Goal: Check status: Check status

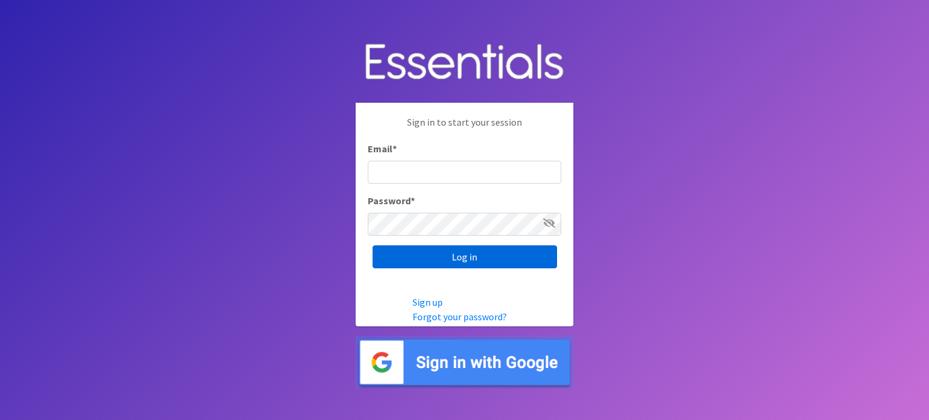
type input "[PERSON_NAME][EMAIL_ADDRESS][DOMAIN_NAME]"
click at [492, 261] on input "Log in" at bounding box center [464, 256] width 184 height 23
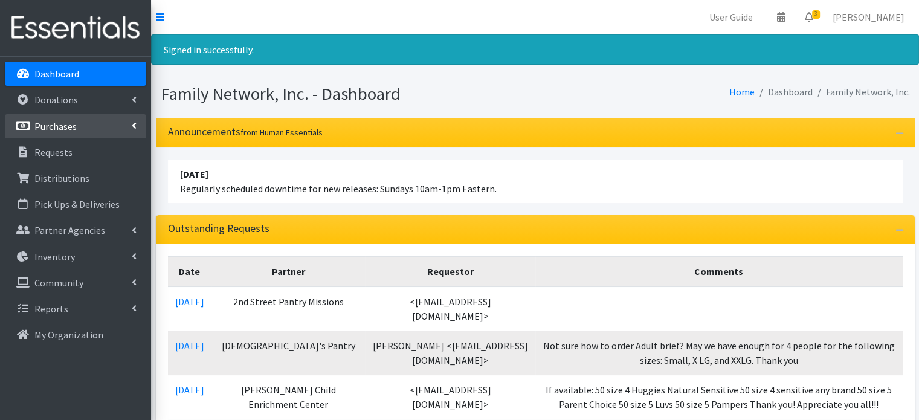
click at [104, 123] on link "Purchases" at bounding box center [75, 126] width 141 height 24
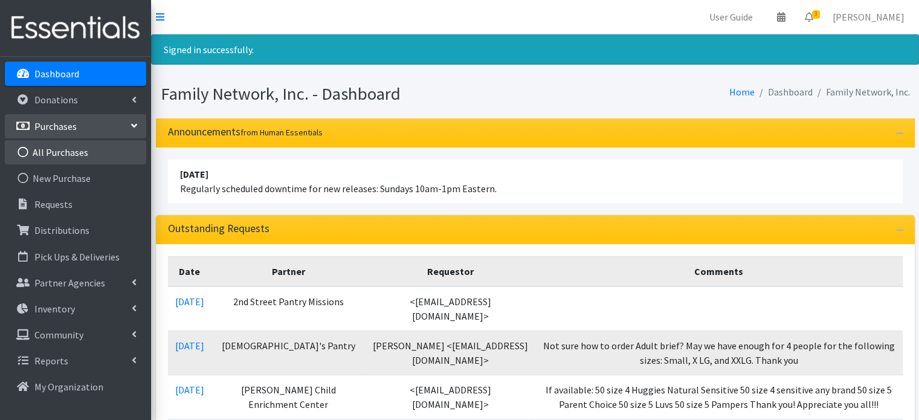
click at [93, 152] on link "All Purchases" at bounding box center [75, 152] width 141 height 24
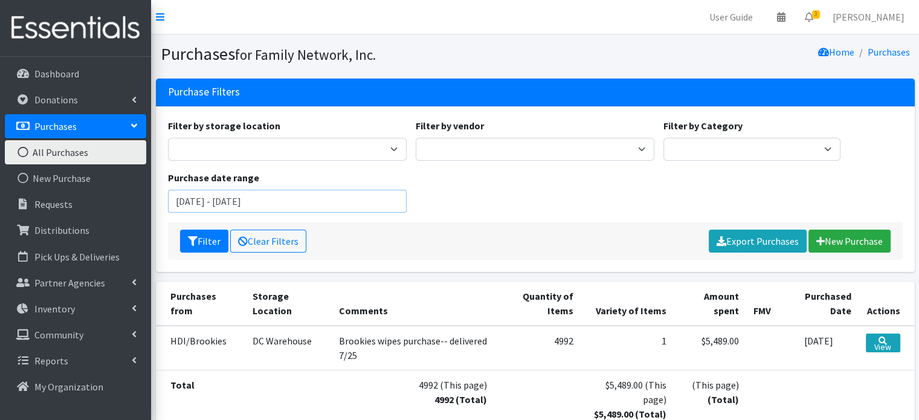
click at [232, 200] on input "July 12, 2025 - October 12, 2025" at bounding box center [287, 201] width 239 height 23
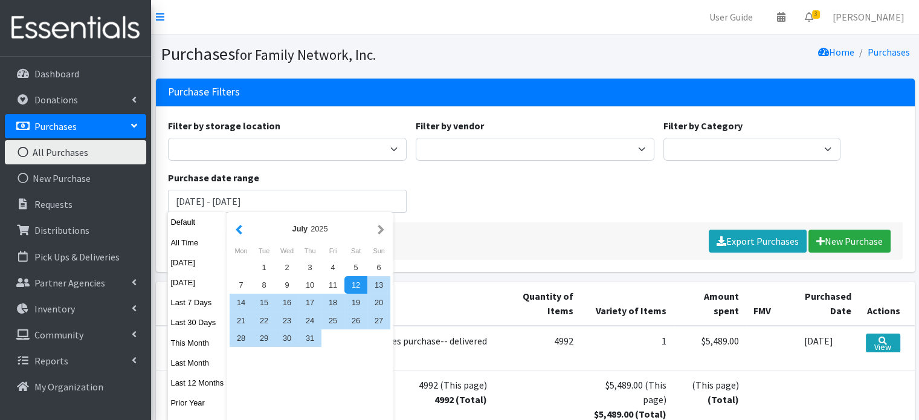
click at [239, 230] on button "button" at bounding box center [239, 228] width 13 height 15
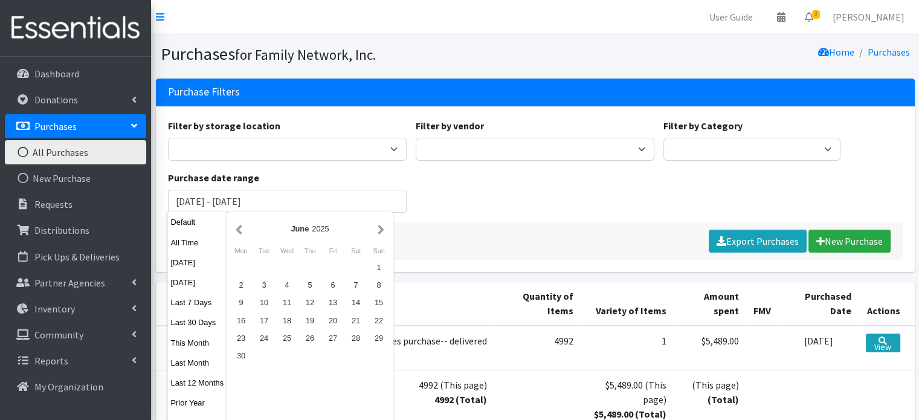
click at [239, 230] on button "button" at bounding box center [239, 228] width 13 height 15
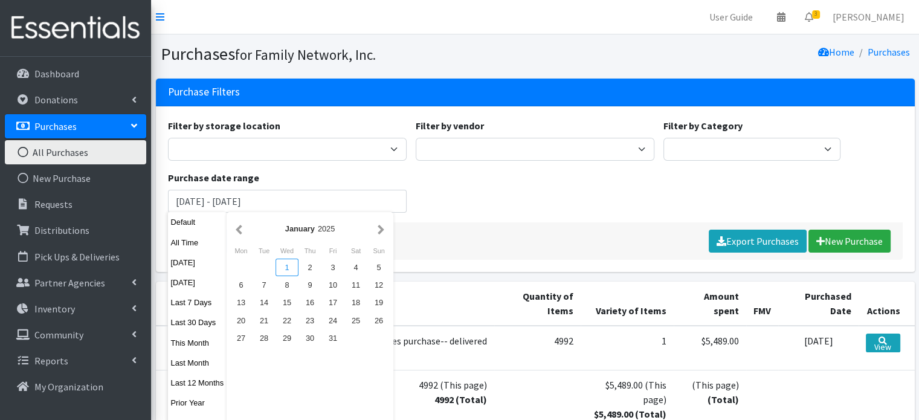
click at [287, 273] on div "1" at bounding box center [287, 268] width 23 height 18
click at [382, 230] on button "button" at bounding box center [381, 228] width 13 height 15
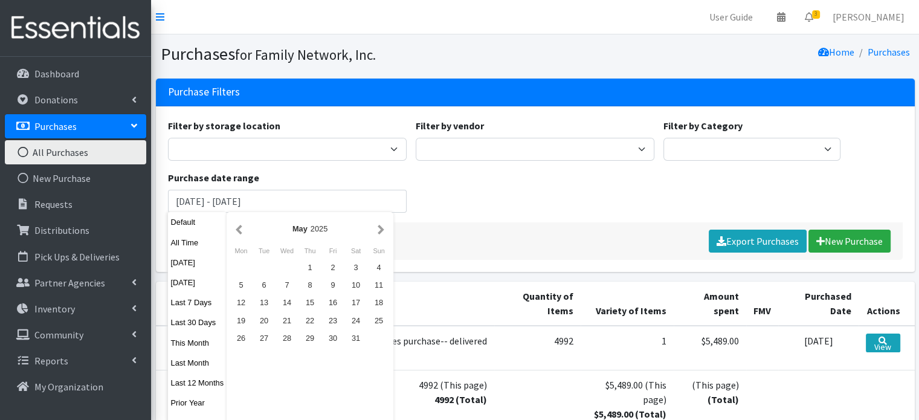
click at [382, 230] on button "button" at bounding box center [381, 228] width 13 height 15
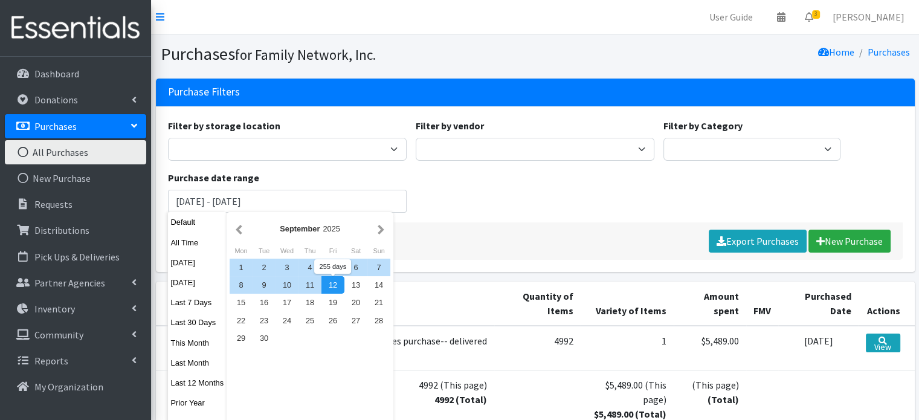
click at [328, 285] on div "12" at bounding box center [333, 285] width 23 height 18
type input "January 1, 2025 - September 12, 2025"
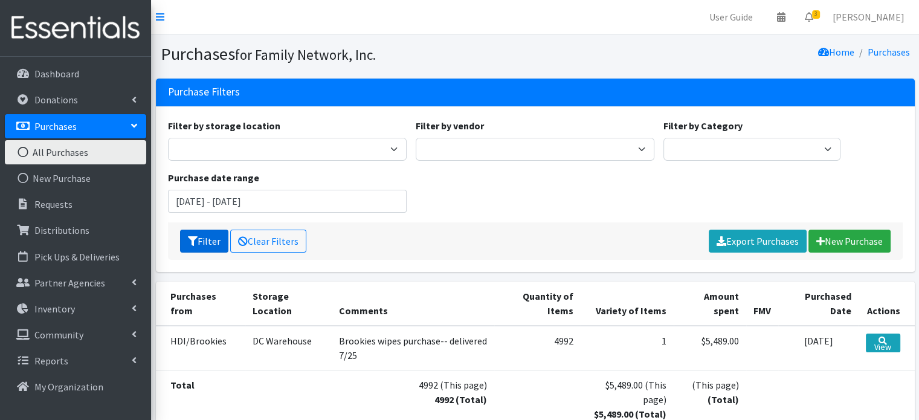
click at [201, 239] on button "Filter" at bounding box center [204, 241] width 48 height 23
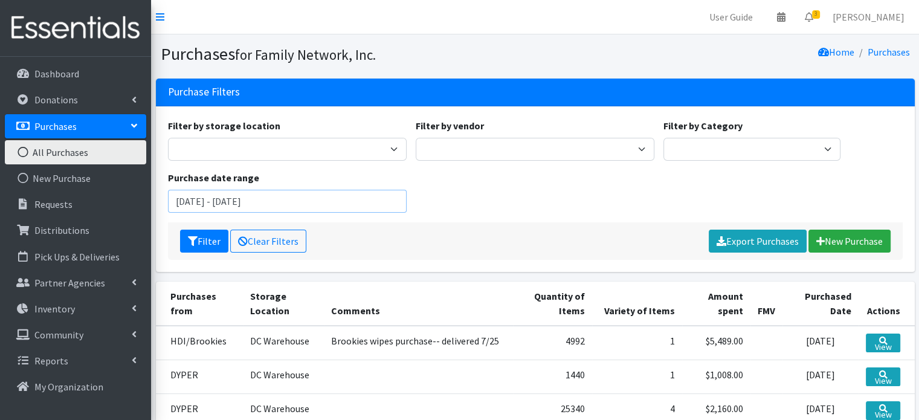
click at [252, 202] on input "January 1, 2025 - September 12, 2025" at bounding box center [287, 201] width 239 height 23
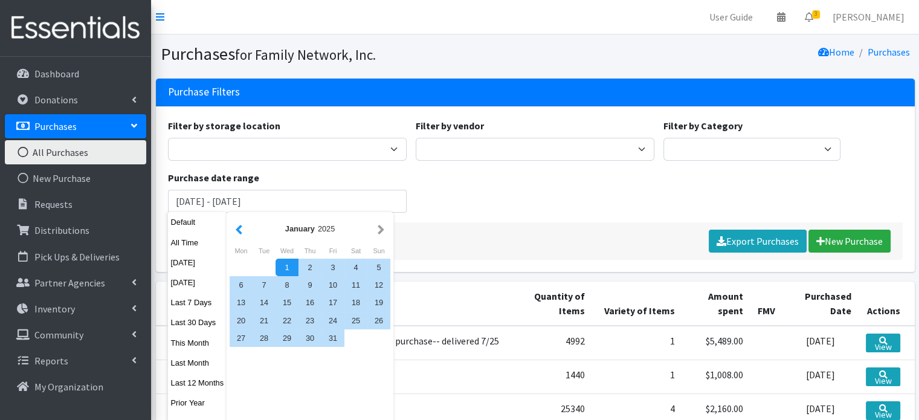
click at [239, 225] on button "button" at bounding box center [239, 228] width 13 height 15
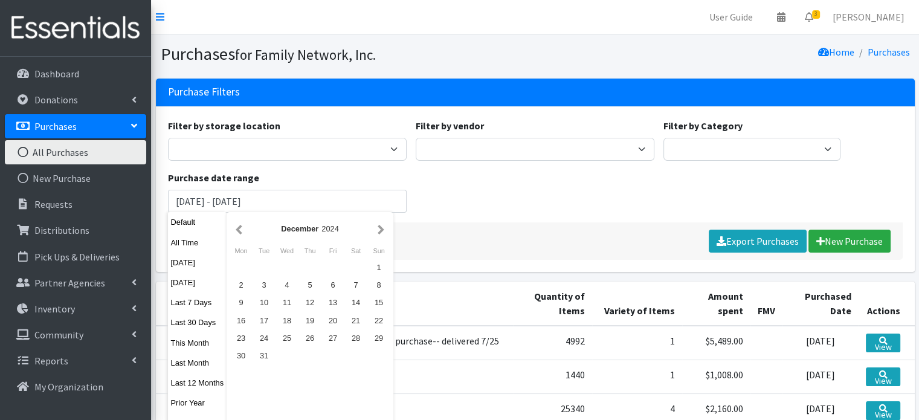
click at [239, 225] on button "button" at bounding box center [239, 228] width 13 height 15
click at [195, 402] on button "Prior Year" at bounding box center [197, 403] width 59 height 18
type input "[DATE] - [DATE]"
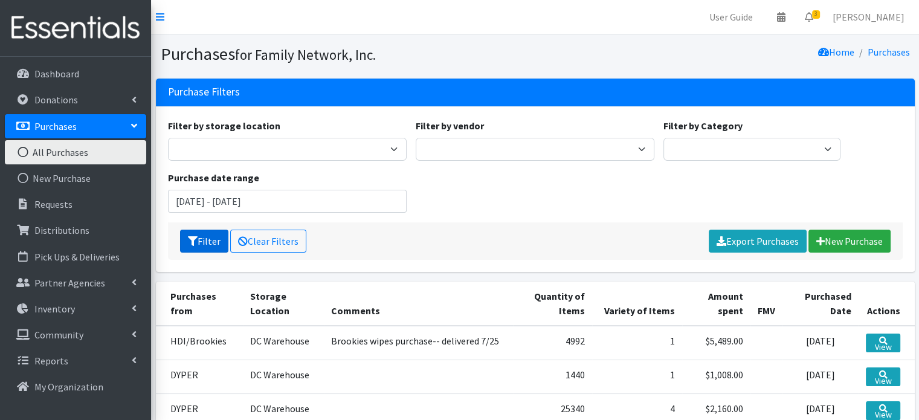
click at [201, 239] on button "Filter" at bounding box center [204, 241] width 48 height 23
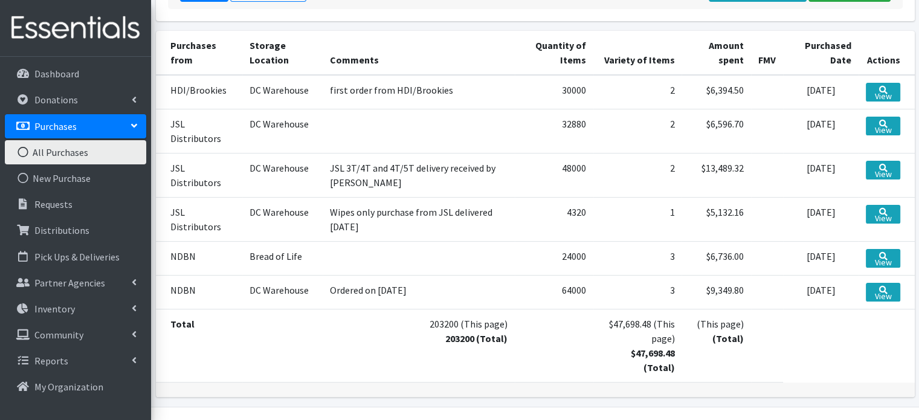
scroll to position [266, 0]
